Goal: Information Seeking & Learning: Find specific page/section

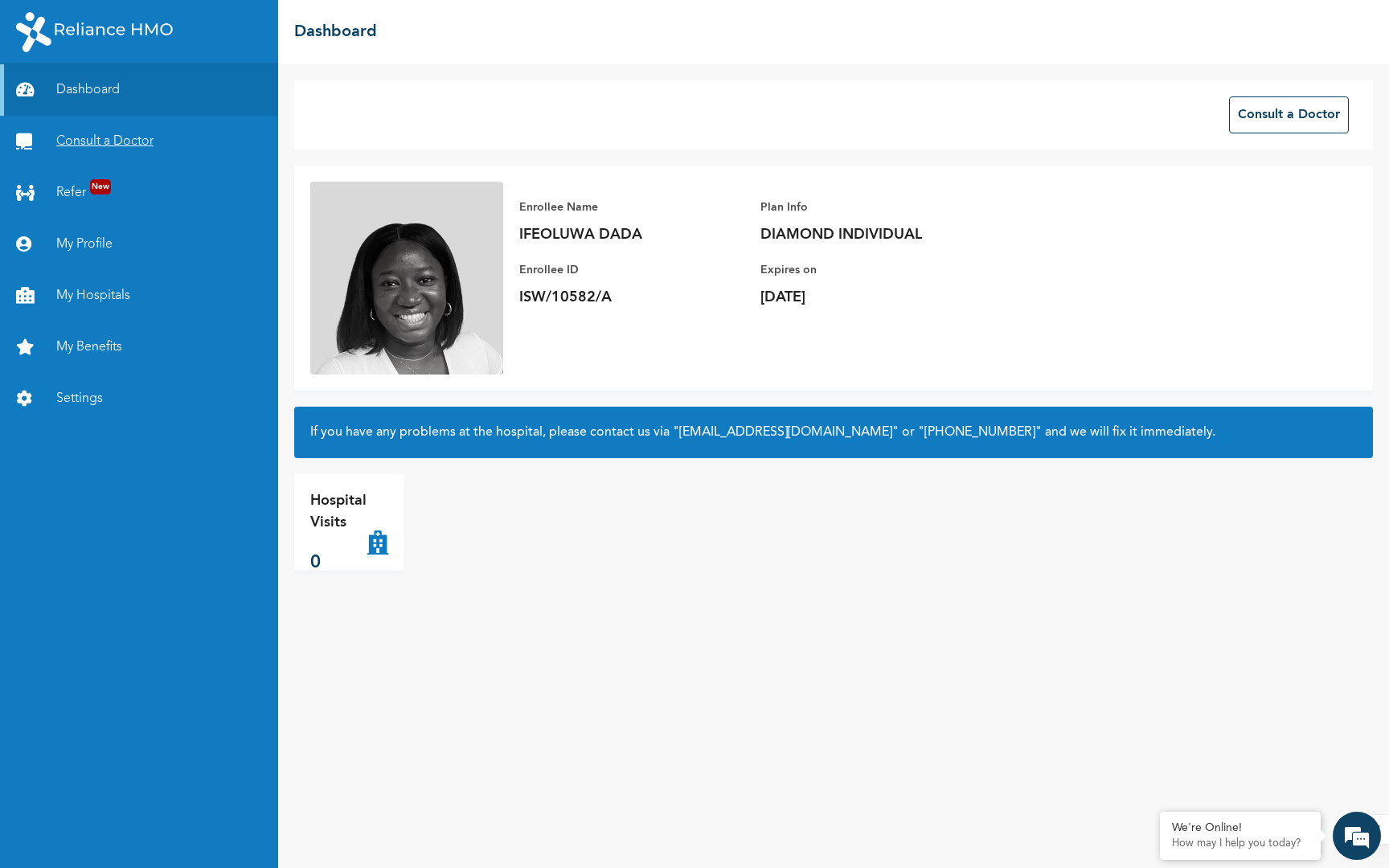
click at [144, 141] on link "Consult a Doctor" at bounding box center [139, 142] width 278 height 52
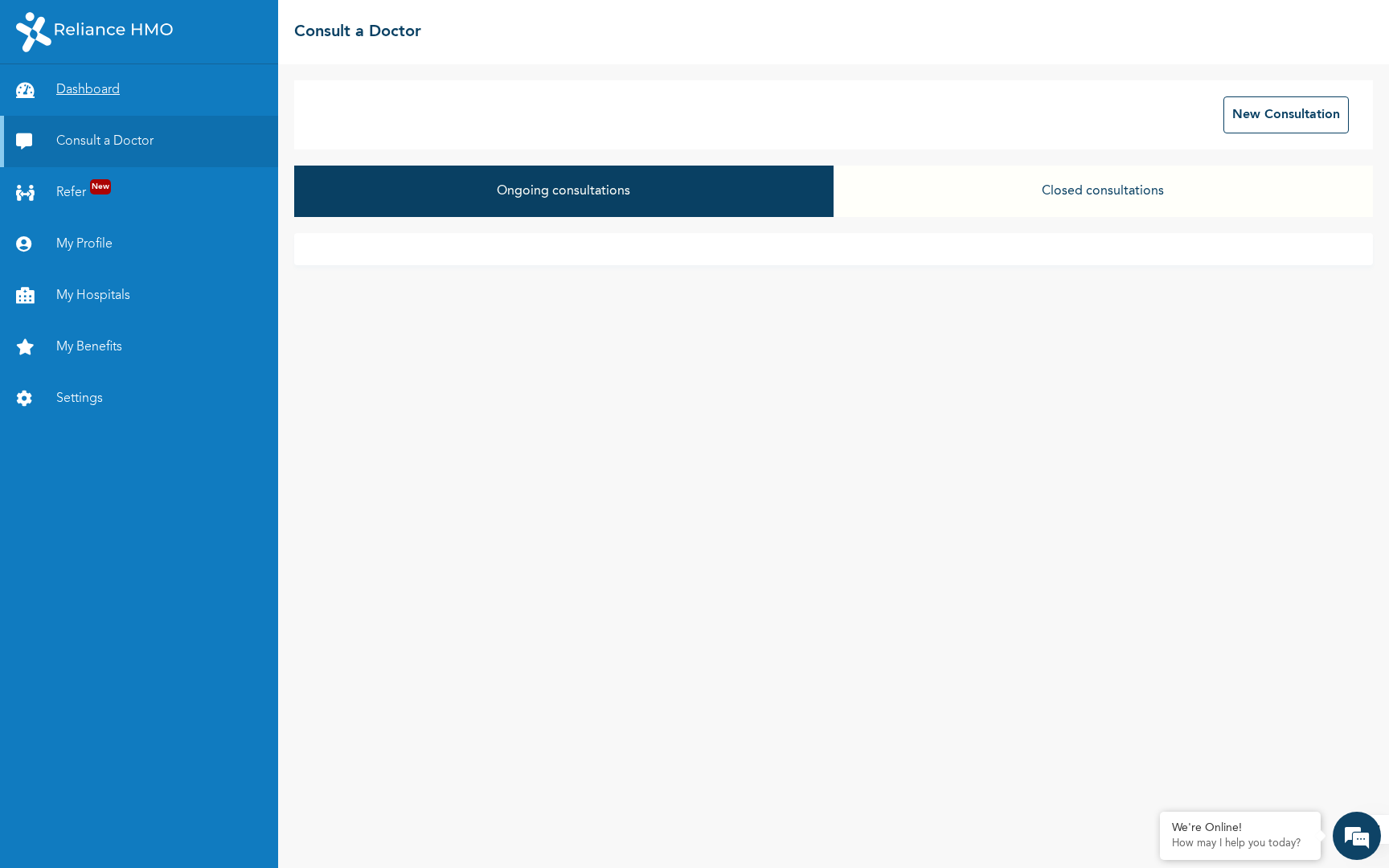
click at [109, 106] on link "Dashboard" at bounding box center [139, 90] width 278 height 52
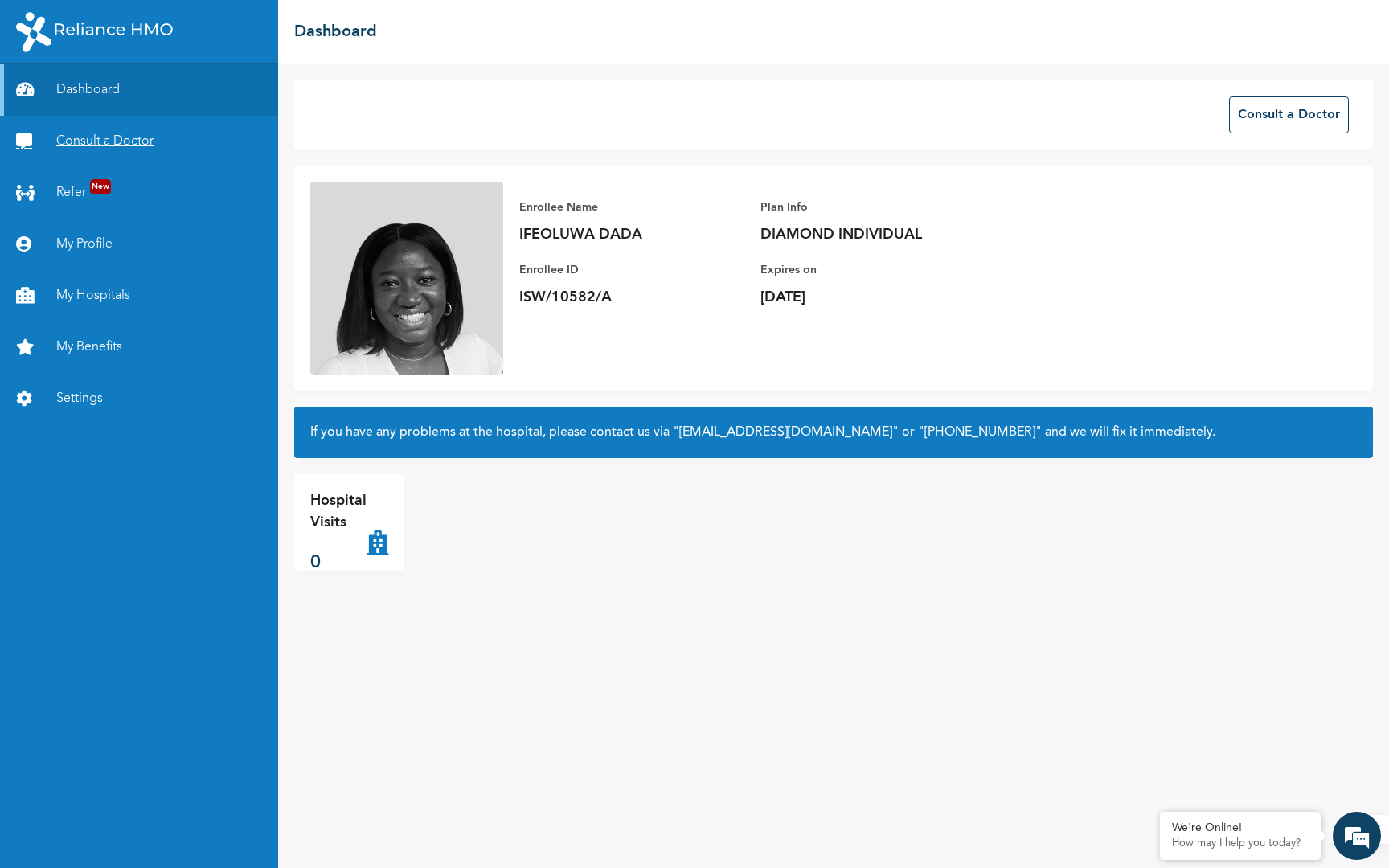
click at [97, 147] on link "Consult a Doctor" at bounding box center [139, 142] width 278 height 52
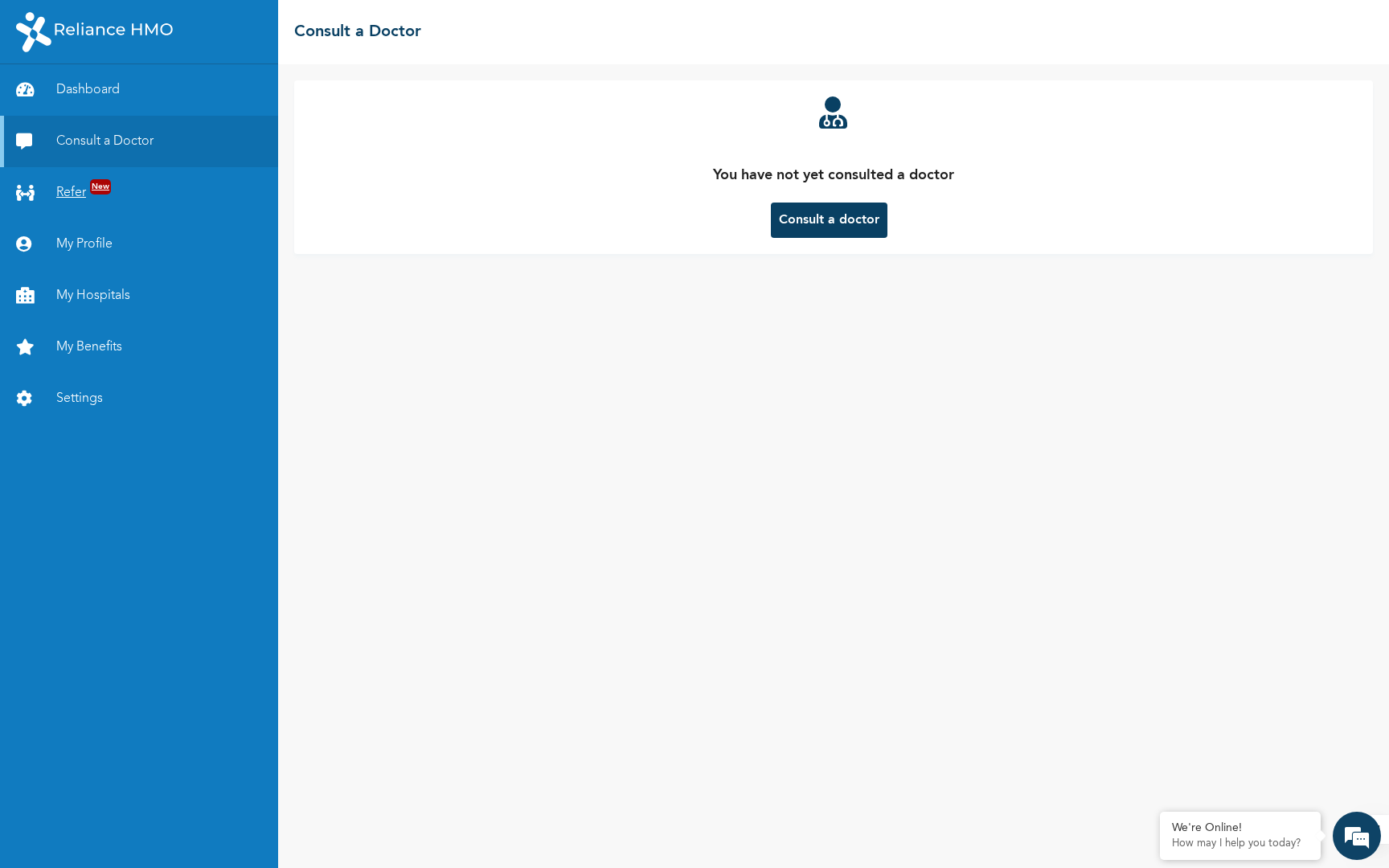
click at [67, 206] on link "Refer New" at bounding box center [139, 193] width 278 height 52
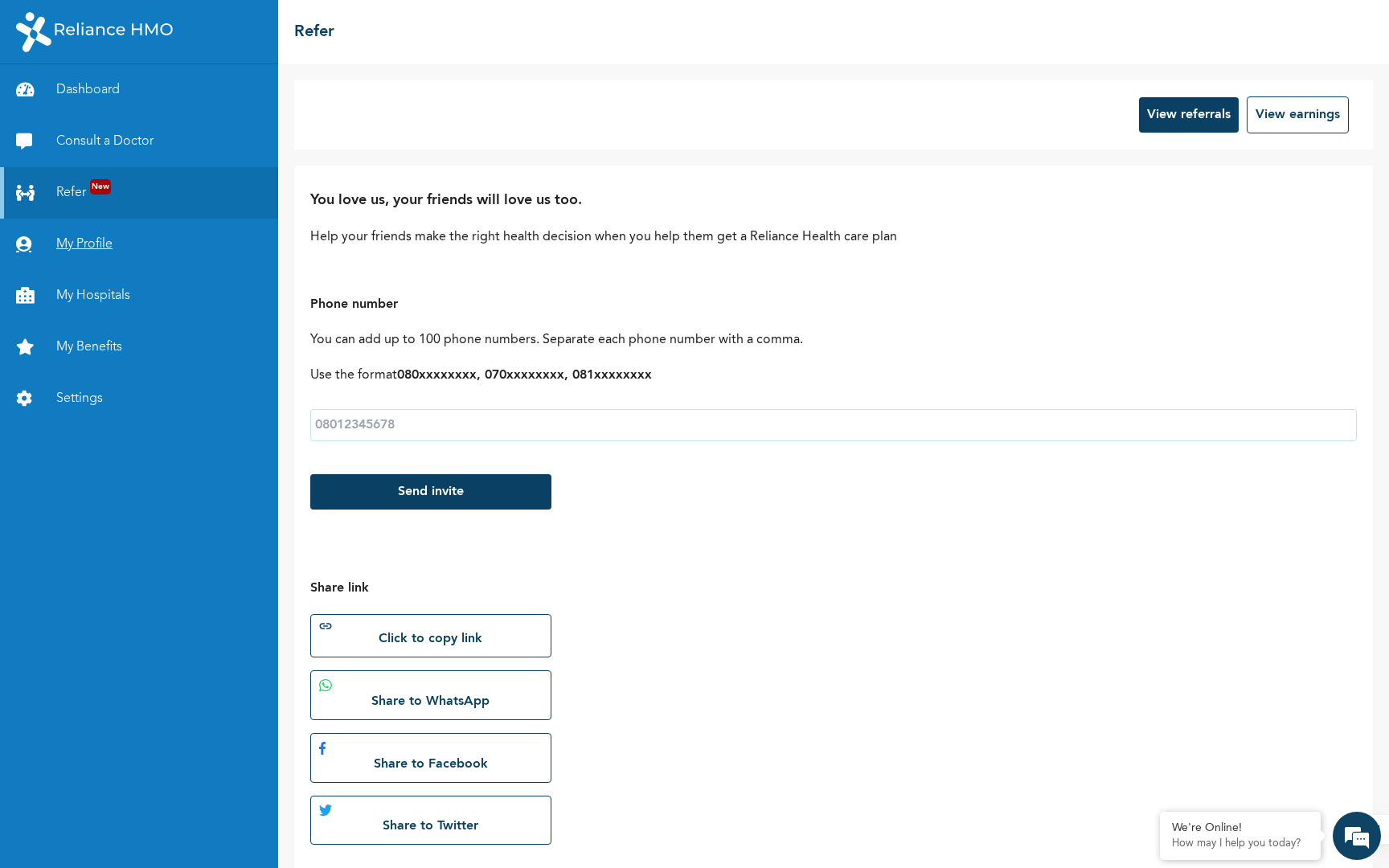
click at [119, 255] on link "My Profile" at bounding box center [139, 244] width 278 height 52
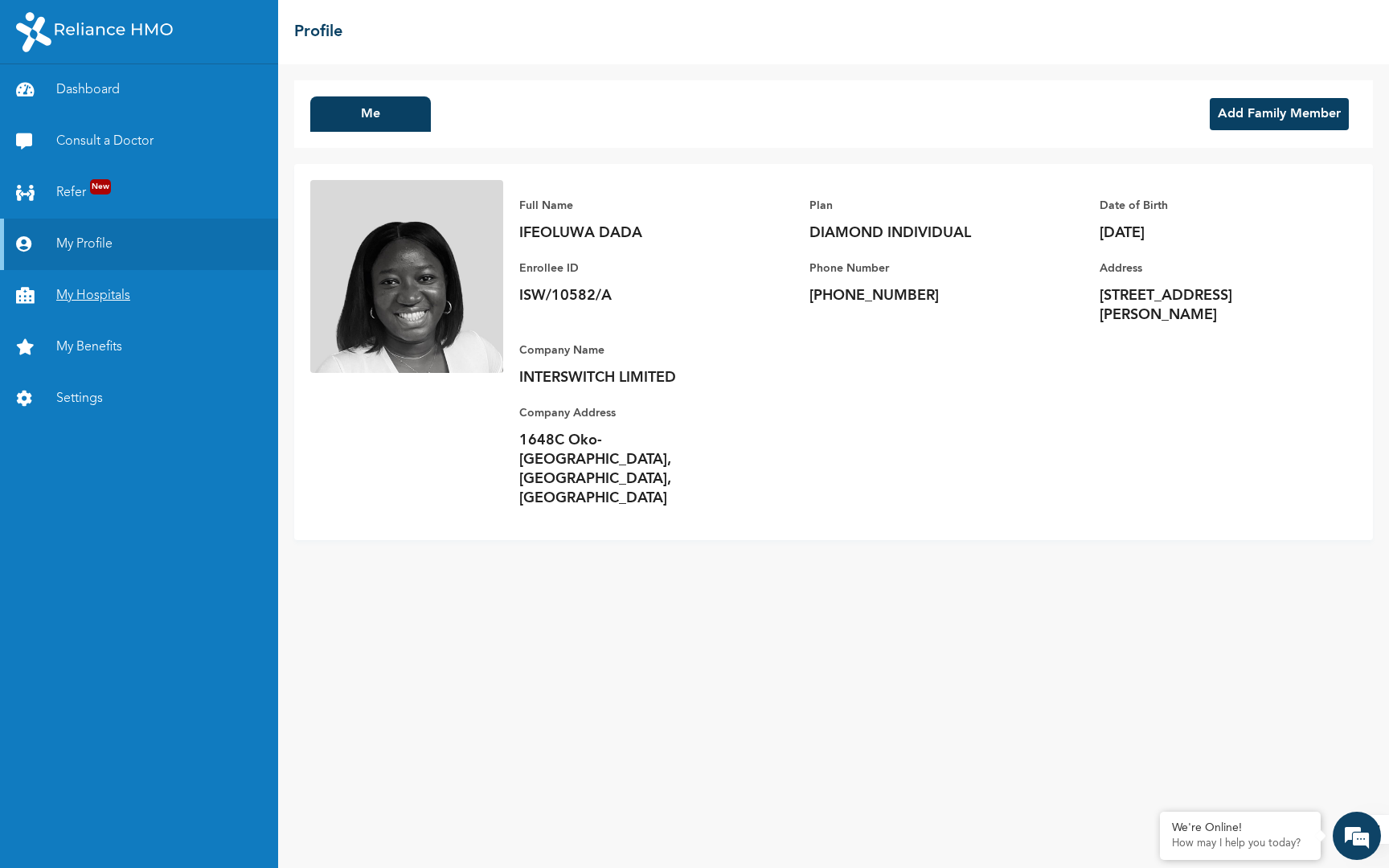
click at [70, 295] on link "My Hospitals" at bounding box center [139, 296] width 278 height 52
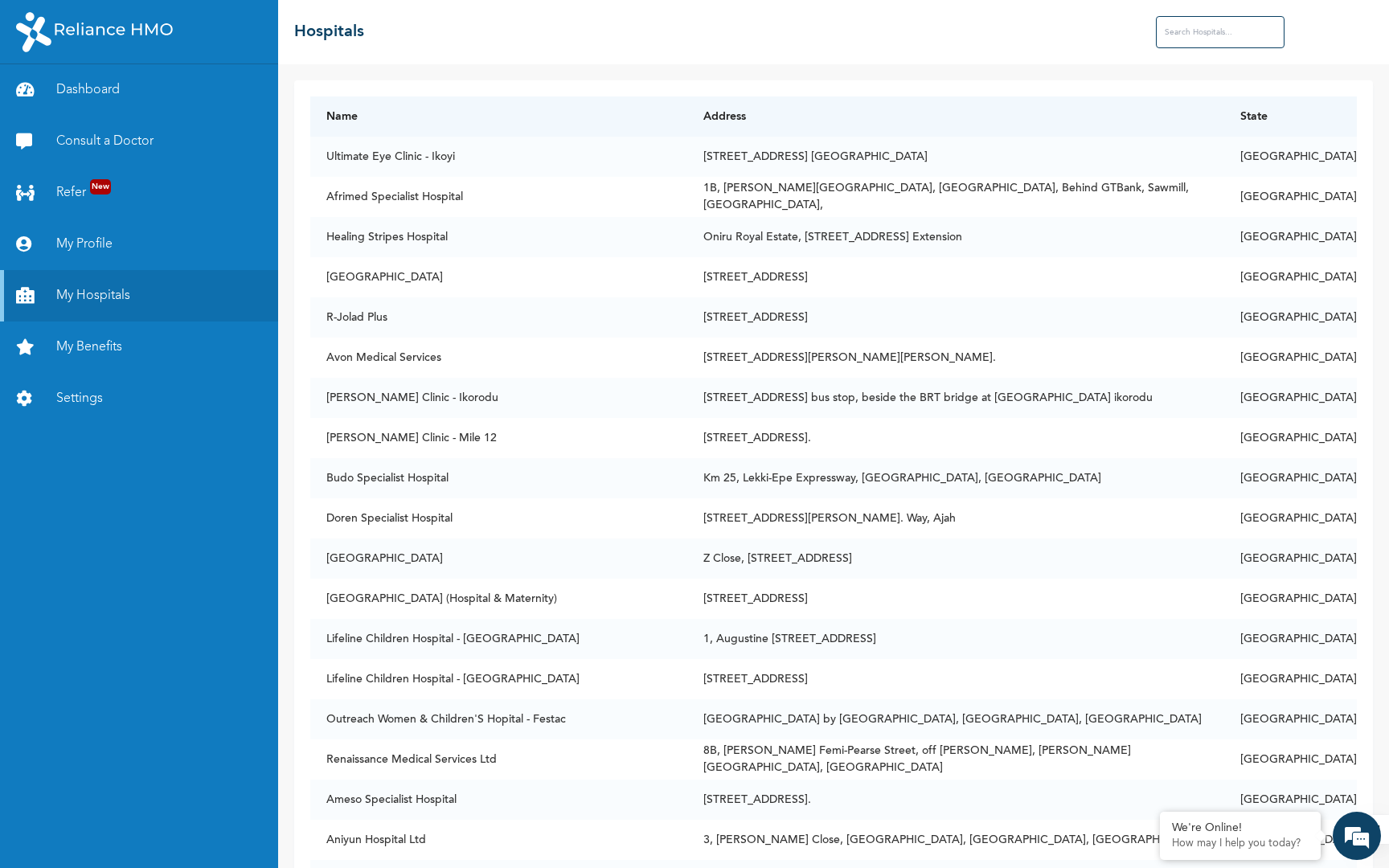
click at [1180, 29] on input "text" at bounding box center [1220, 32] width 129 height 32
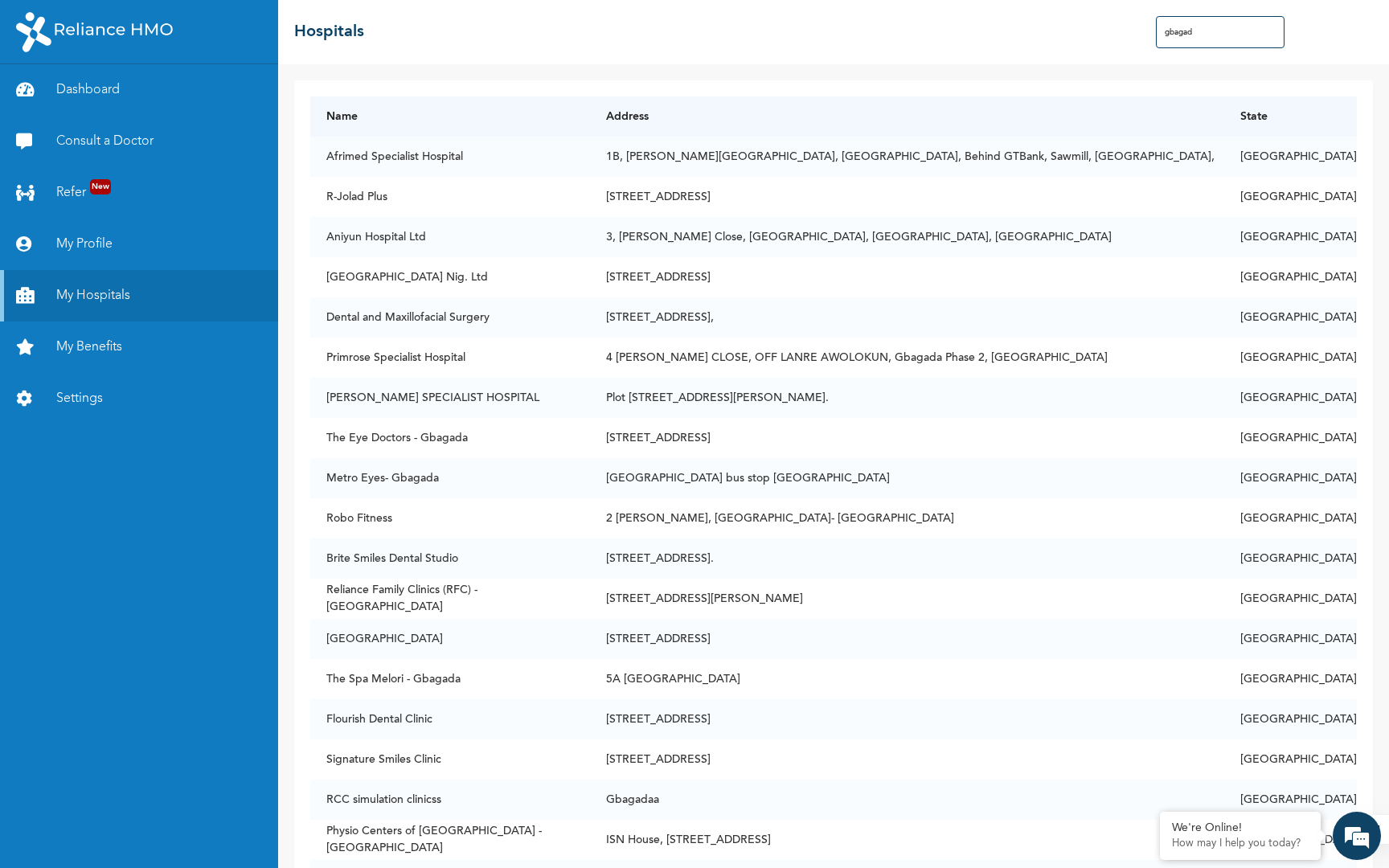
type input "gbagada"
click at [1183, 29] on input "gbagada" at bounding box center [1220, 32] width 129 height 32
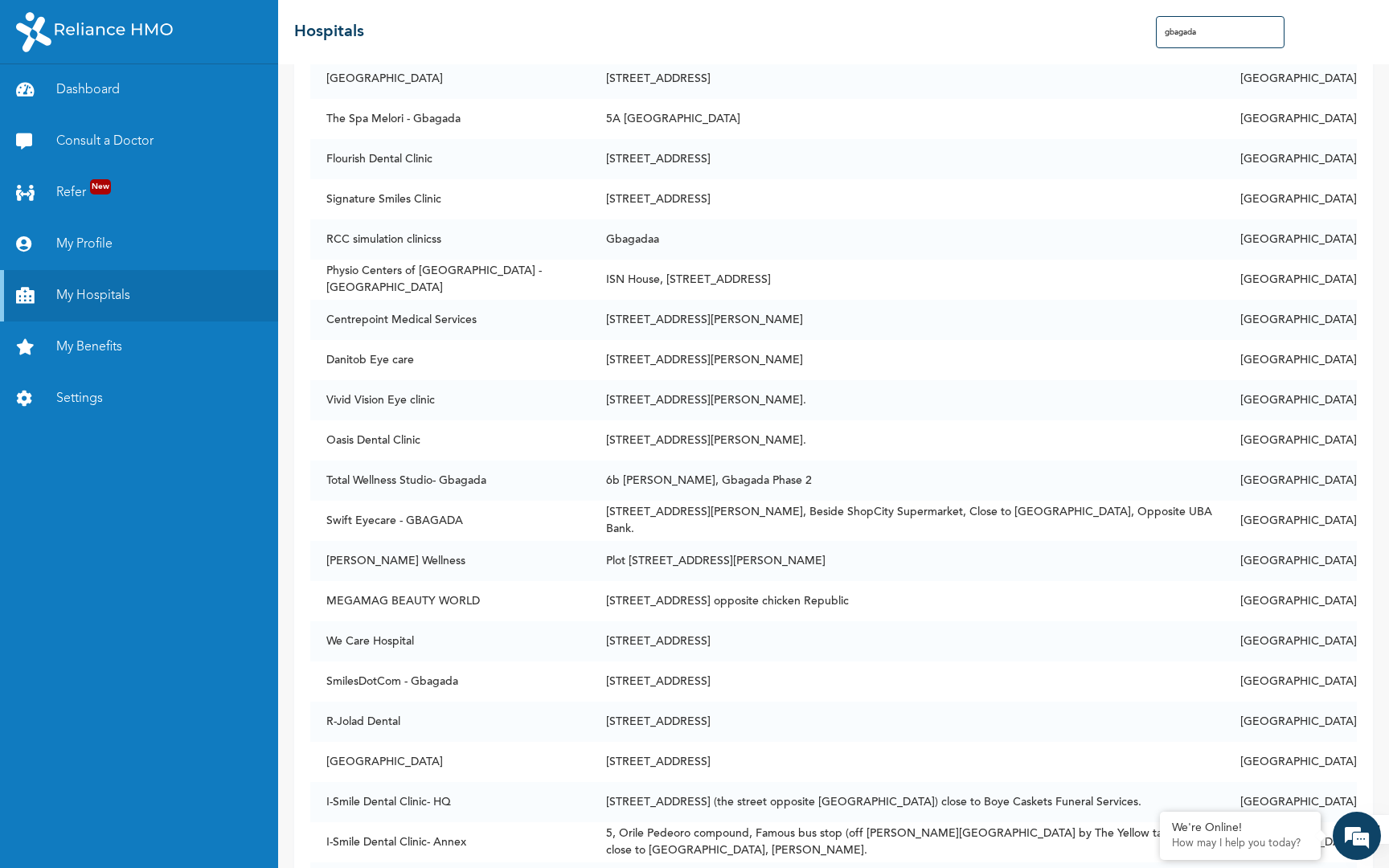
scroll to position [667, 0]
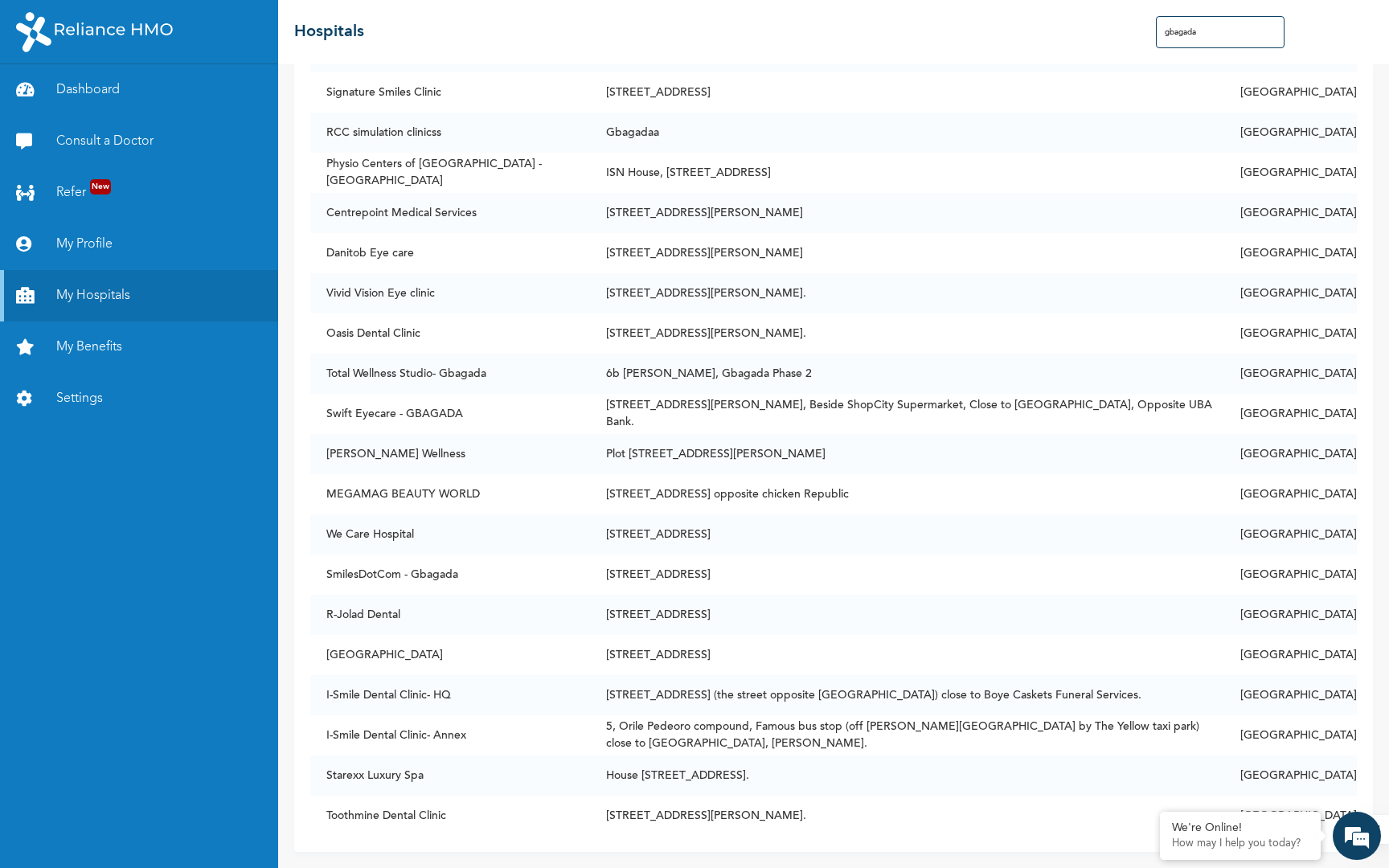
drag, startPoint x: 1226, startPoint y: 26, endPoint x: 1050, endPoint y: 24, distance: 176.0
click at [1050, 24] on div "☰ Hospitals gbagada" at bounding box center [834, 32] width 1111 height 64
click at [1197, 40] on input "gbagada" at bounding box center [1220, 32] width 129 height 32
drag, startPoint x: 1205, startPoint y: 35, endPoint x: 1144, endPoint y: 29, distance: 61.3
click at [1144, 29] on div "☰ Hospitals gbagada" at bounding box center [834, 32] width 1111 height 64
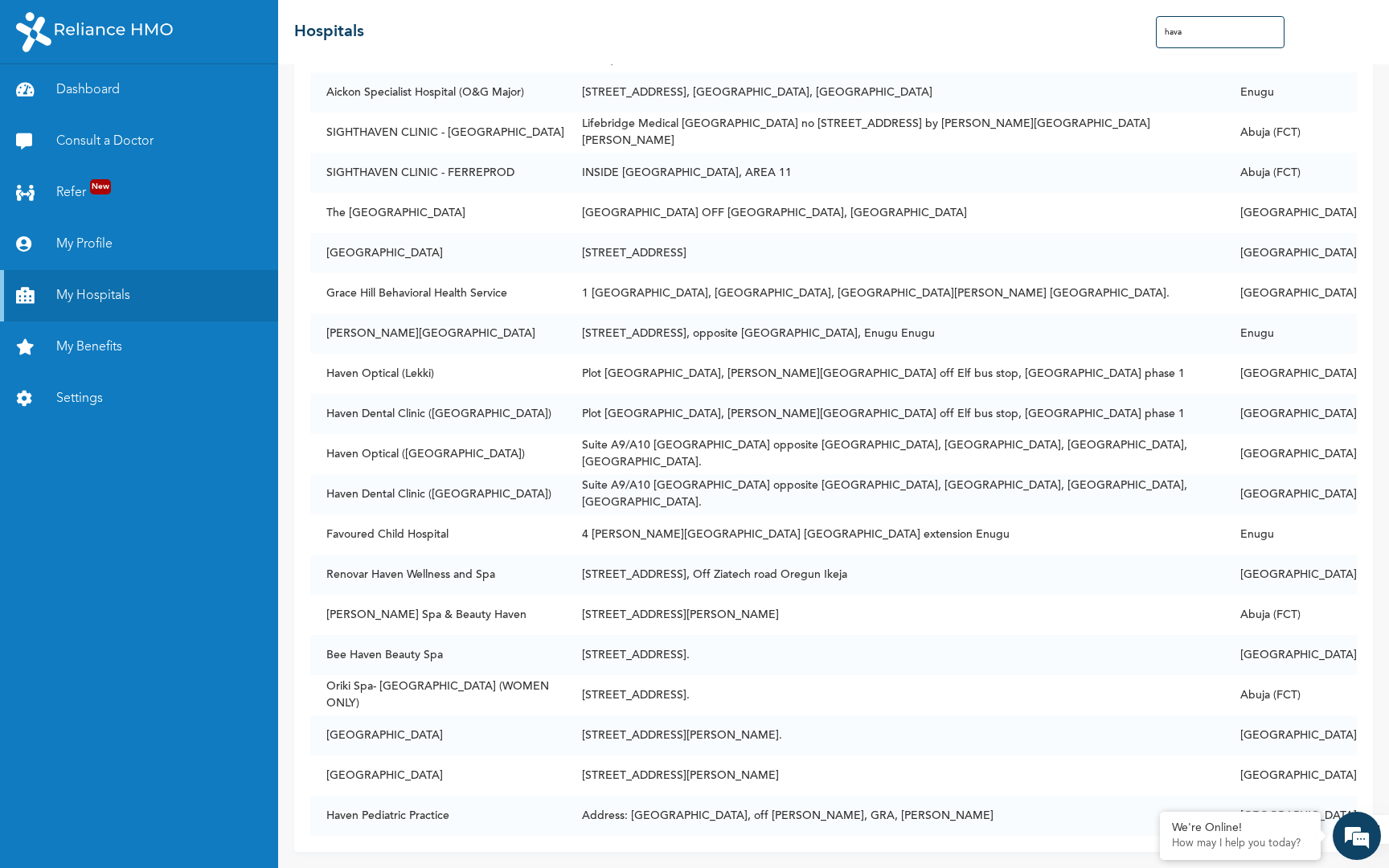
scroll to position [0, 0]
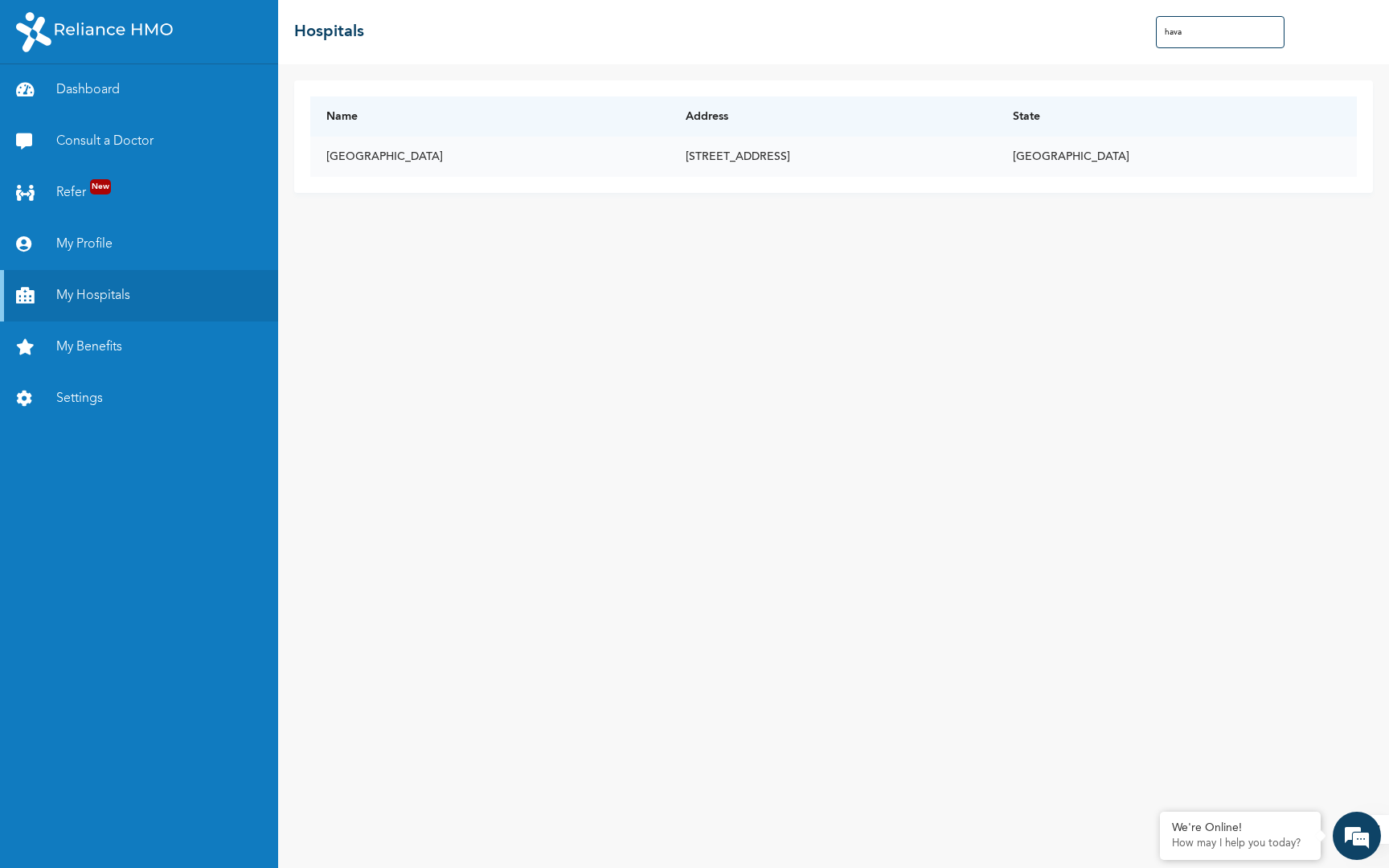
type input "hava"
click at [855, 158] on td "[STREET_ADDRESS]" at bounding box center [833, 156] width 327 height 41
click at [371, 157] on td "[GEOGRAPHIC_DATA]" at bounding box center [490, 156] width 360 height 41
drag, startPoint x: 410, startPoint y: 156, endPoint x: 321, endPoint y: 156, distance: 89.0
click at [321, 156] on td "[GEOGRAPHIC_DATA]" at bounding box center [490, 156] width 360 height 41
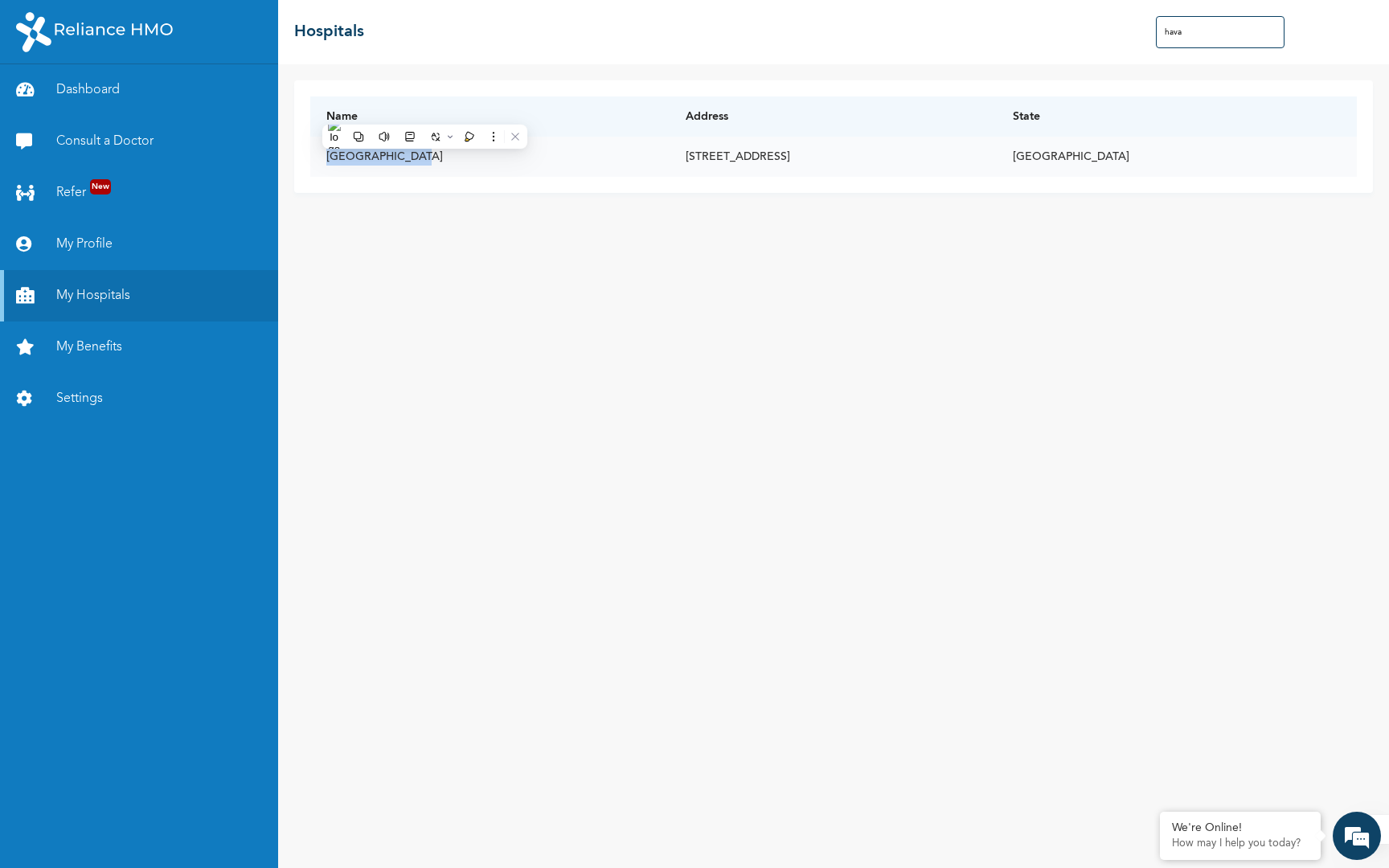
click at [341, 161] on td "[GEOGRAPHIC_DATA]" at bounding box center [490, 156] width 360 height 41
drag, startPoint x: 327, startPoint y: 156, endPoint x: 416, endPoint y: 153, distance: 89.1
click at [416, 153] on td "[GEOGRAPHIC_DATA]" at bounding box center [490, 156] width 360 height 41
